Goal: Task Accomplishment & Management: Manage account settings

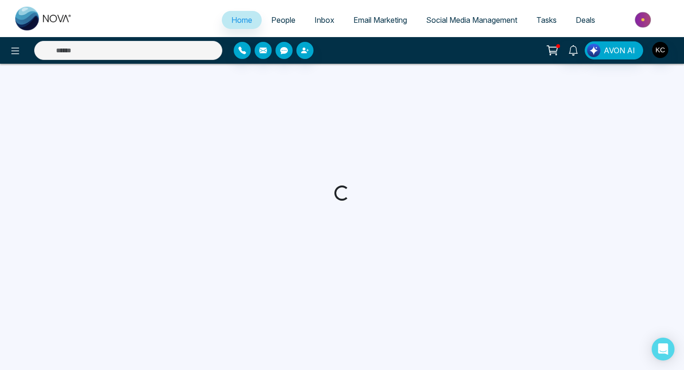
select select "*"
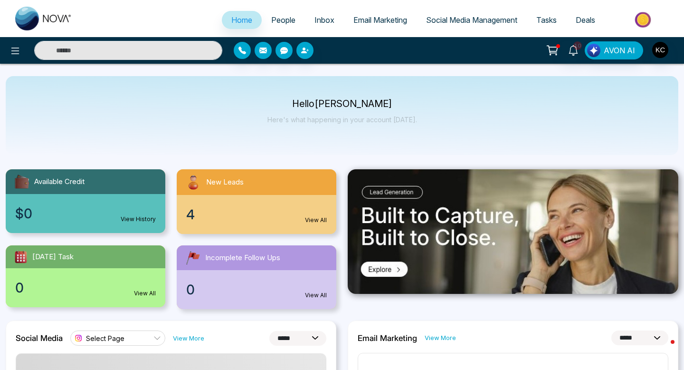
click at [321, 218] on link "View All" at bounding box center [316, 220] width 22 height 9
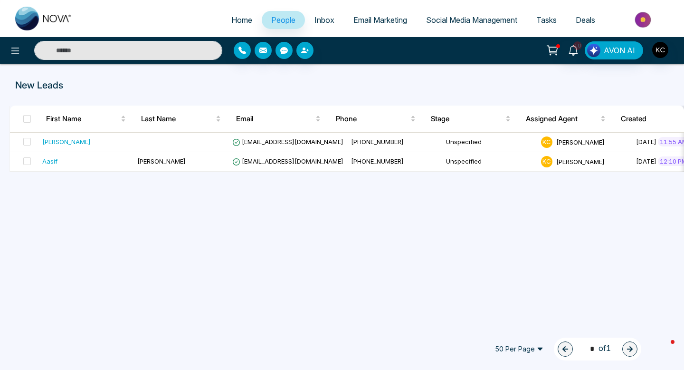
click at [54, 14] on img at bounding box center [43, 19] width 57 height 24
select select "*"
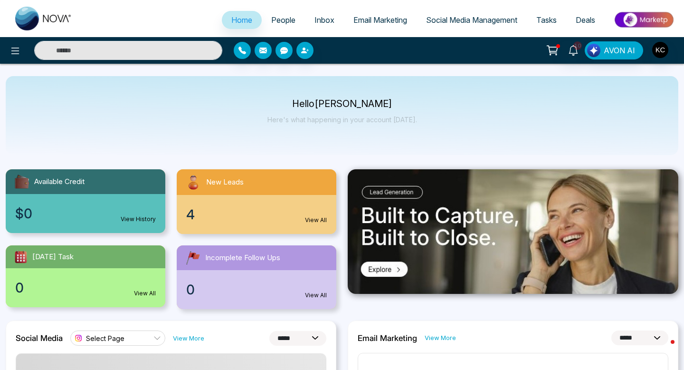
click at [317, 222] on link "View All" at bounding box center [316, 220] width 22 height 9
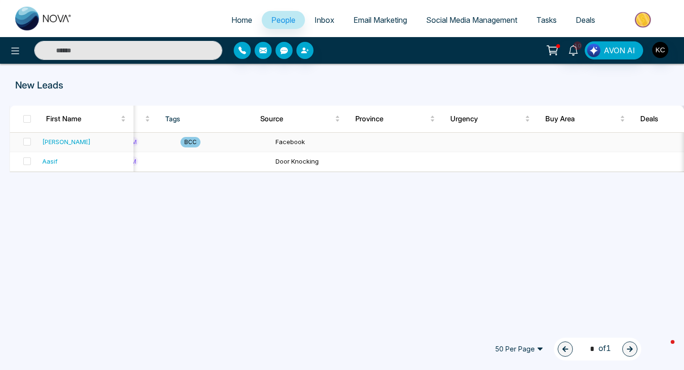
scroll to position [0, 586]
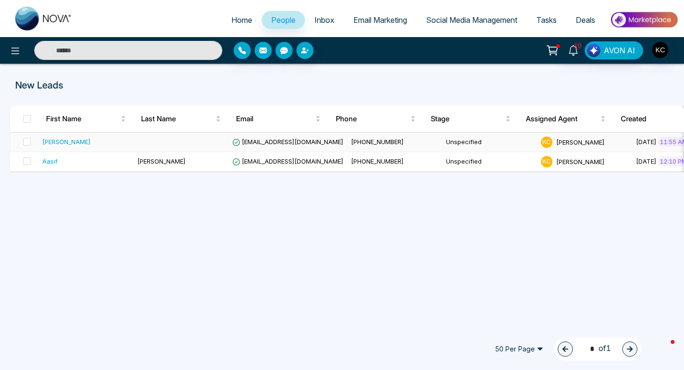
click at [351, 140] on span "[PHONE_NUMBER]" at bounding box center [377, 142] width 53 height 8
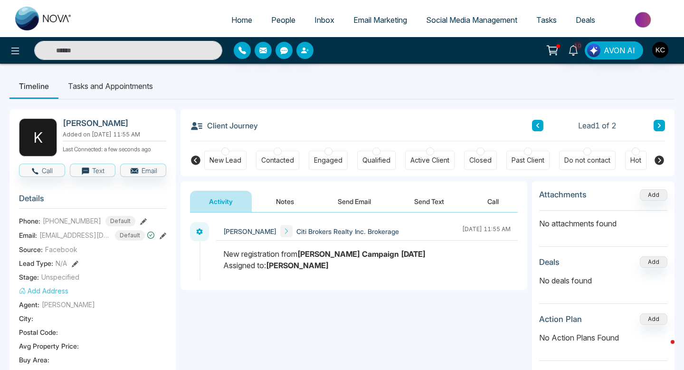
click at [286, 201] on button "Notes" at bounding box center [285, 201] width 56 height 21
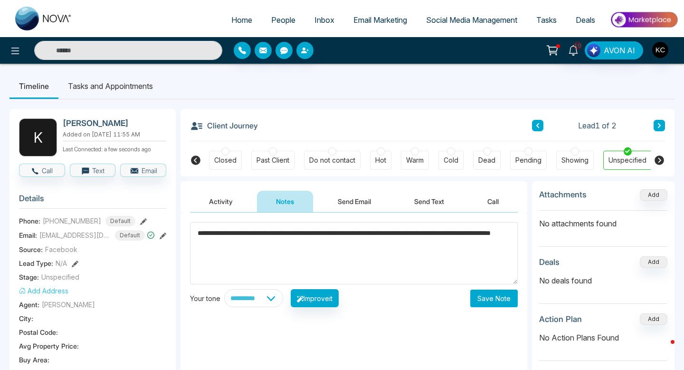
type textarea "**********"
click at [495, 298] on button "Save Note" at bounding box center [495, 298] width 48 height 18
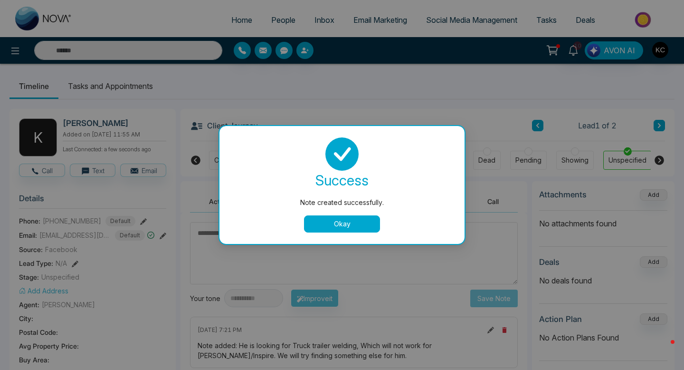
click at [362, 229] on button "Okay" at bounding box center [342, 223] width 76 height 17
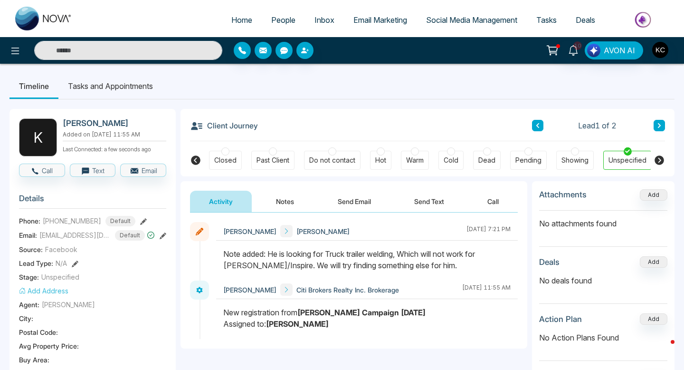
click at [35, 19] on img at bounding box center [43, 19] width 57 height 24
select select "*"
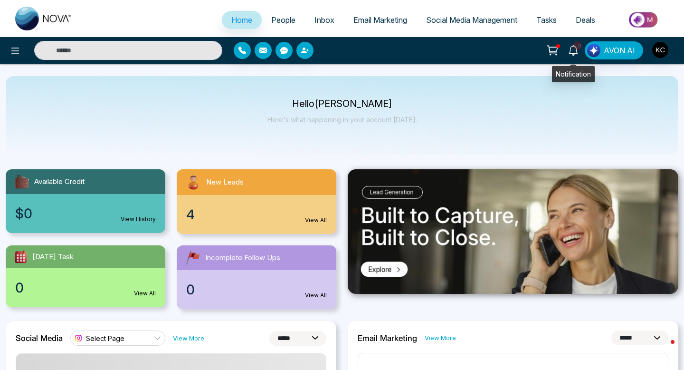
click at [572, 52] on icon at bounding box center [573, 50] width 10 height 10
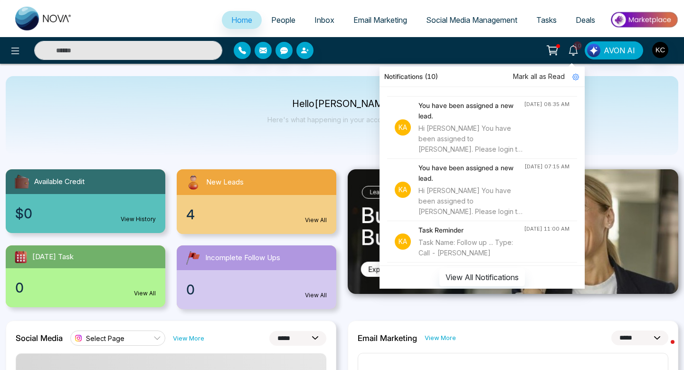
scroll to position [109, 0]
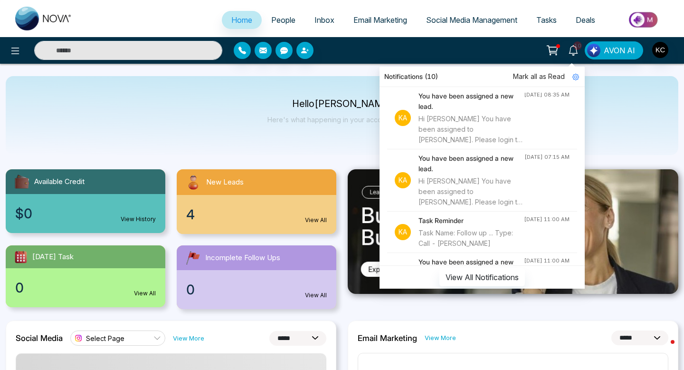
click at [497, 166] on h4 "You have been assigned a new lead." at bounding box center [472, 163] width 106 height 21
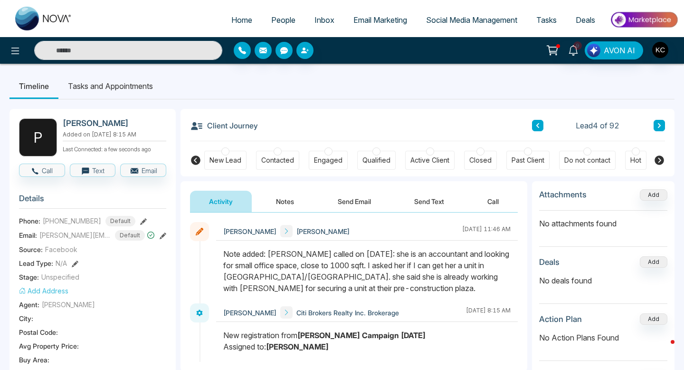
click at [282, 200] on button "Notes" at bounding box center [285, 201] width 56 height 21
select select "*"
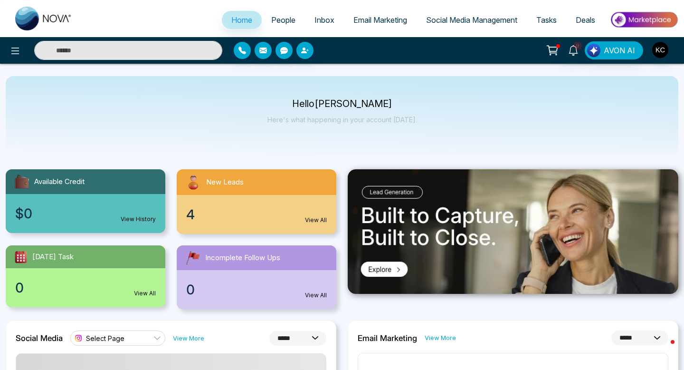
click at [308, 221] on link "View All" at bounding box center [316, 220] width 22 height 9
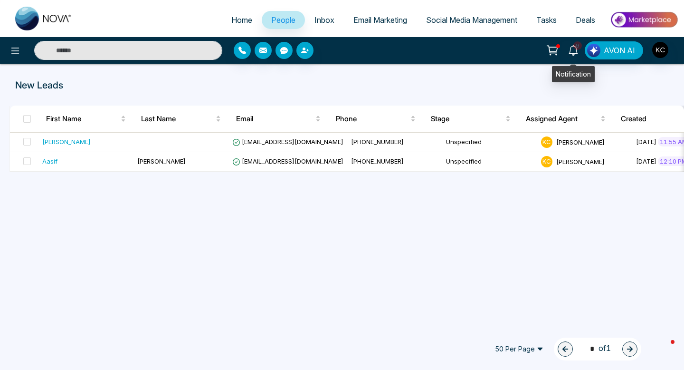
click at [576, 55] on icon at bounding box center [573, 50] width 10 height 10
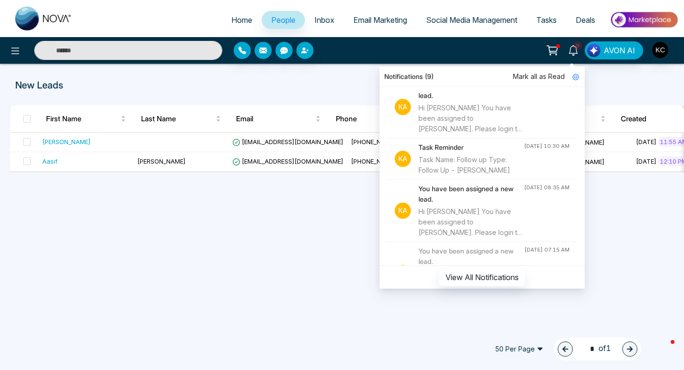
scroll to position [20, 0]
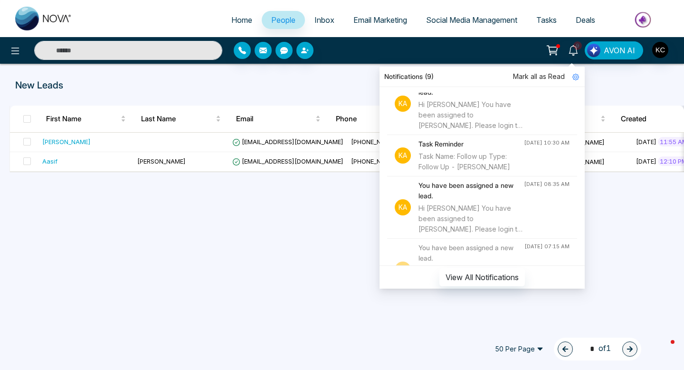
click at [500, 209] on div "Hi [PERSON_NAME] You have been assigned to [PERSON_NAME]. Please login to NOVAC…" at bounding box center [472, 218] width 106 height 31
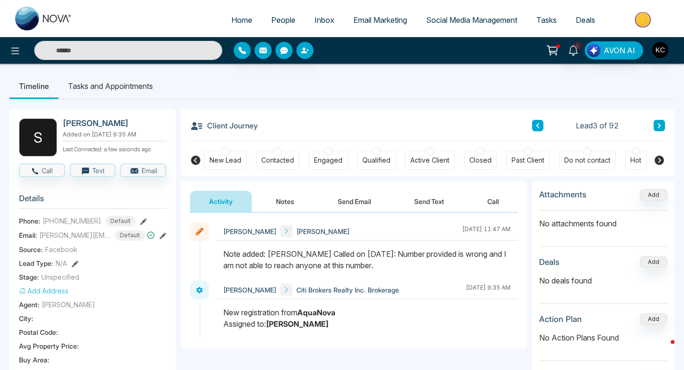
click at [280, 202] on button "Notes" at bounding box center [285, 201] width 56 height 21
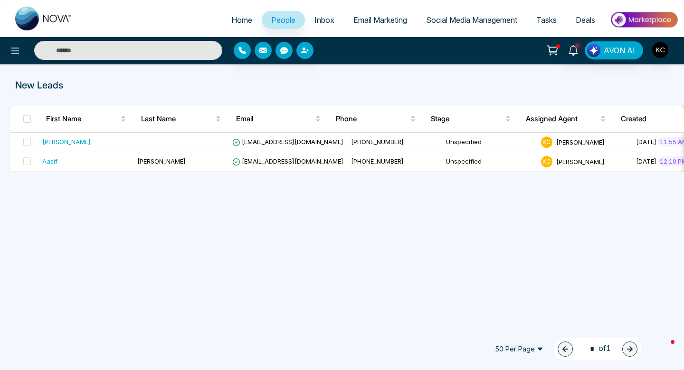
click at [38, 20] on img at bounding box center [43, 19] width 57 height 24
select select "*"
